Goal: Check status: Check status

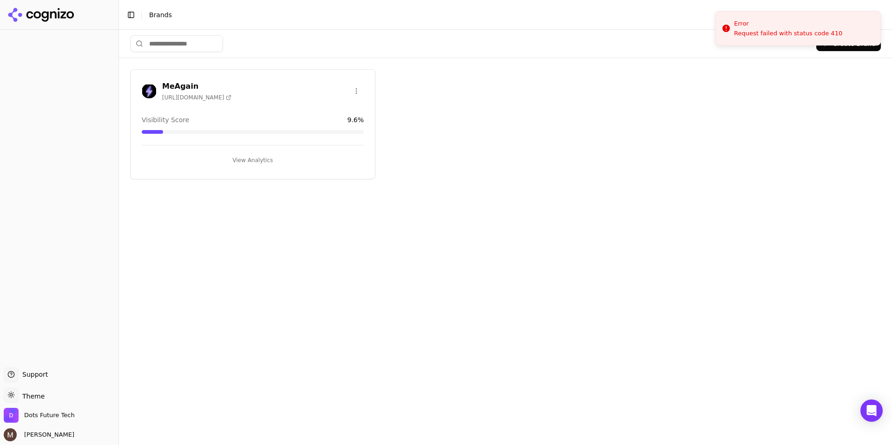
click at [174, 81] on h3 "MeAgain" at bounding box center [196, 86] width 69 height 11
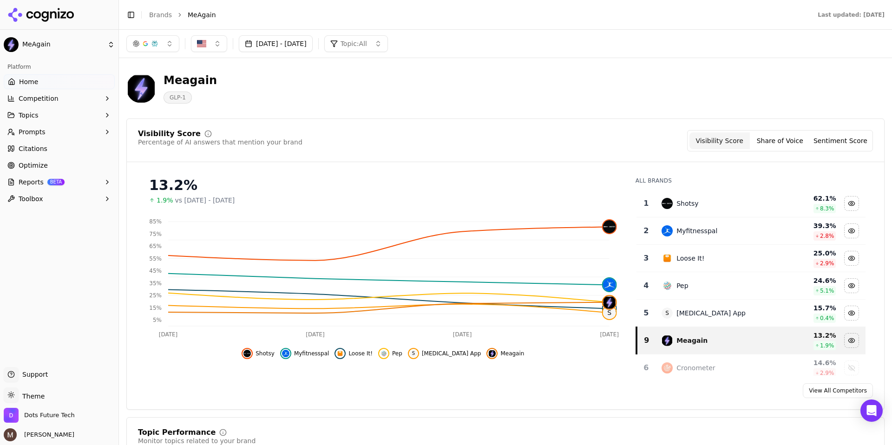
click at [313, 48] on button "[DATE] - [DATE]" at bounding box center [276, 43] width 74 height 17
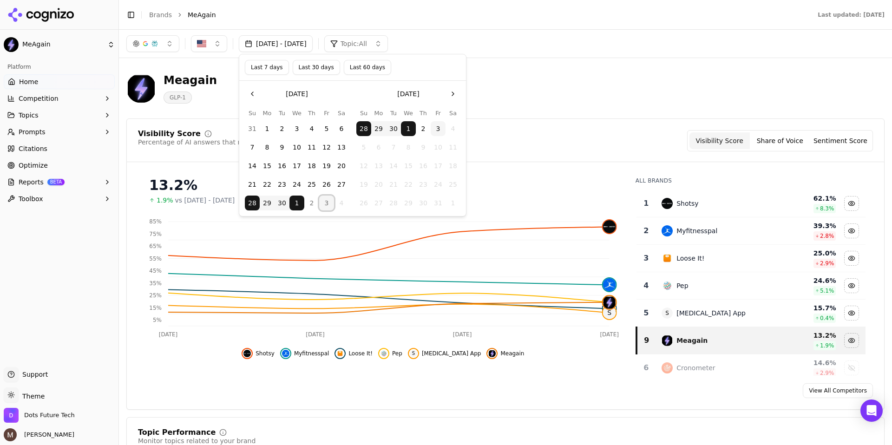
click at [322, 202] on button "3" at bounding box center [326, 203] width 15 height 15
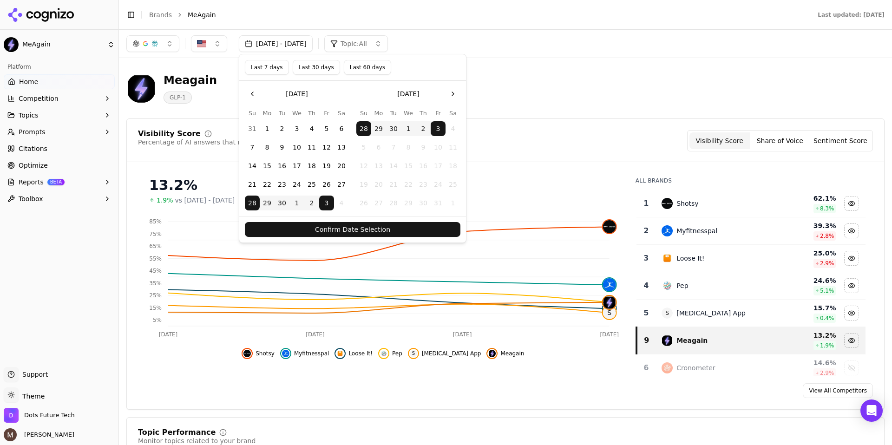
click at [362, 232] on button "Confirm Date Selection" at bounding box center [353, 229] width 216 height 15
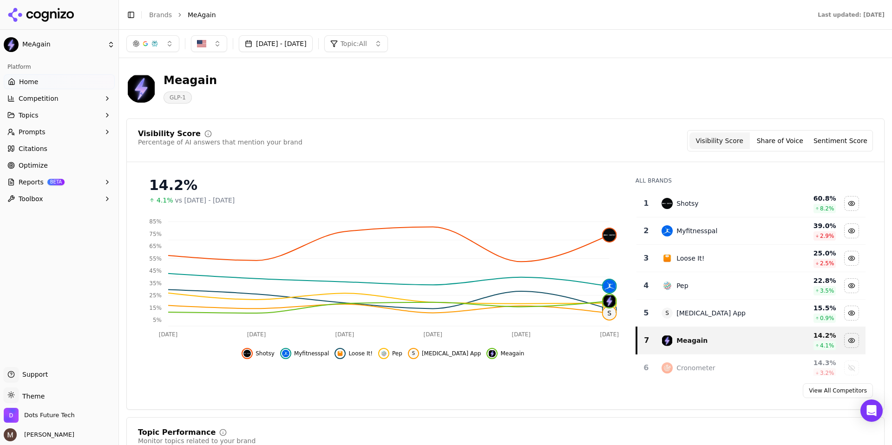
click at [604, 201] on div "4.1% vs [DATE] - [DATE]" at bounding box center [383, 200] width 468 height 9
